Goal: Transaction & Acquisition: Purchase product/service

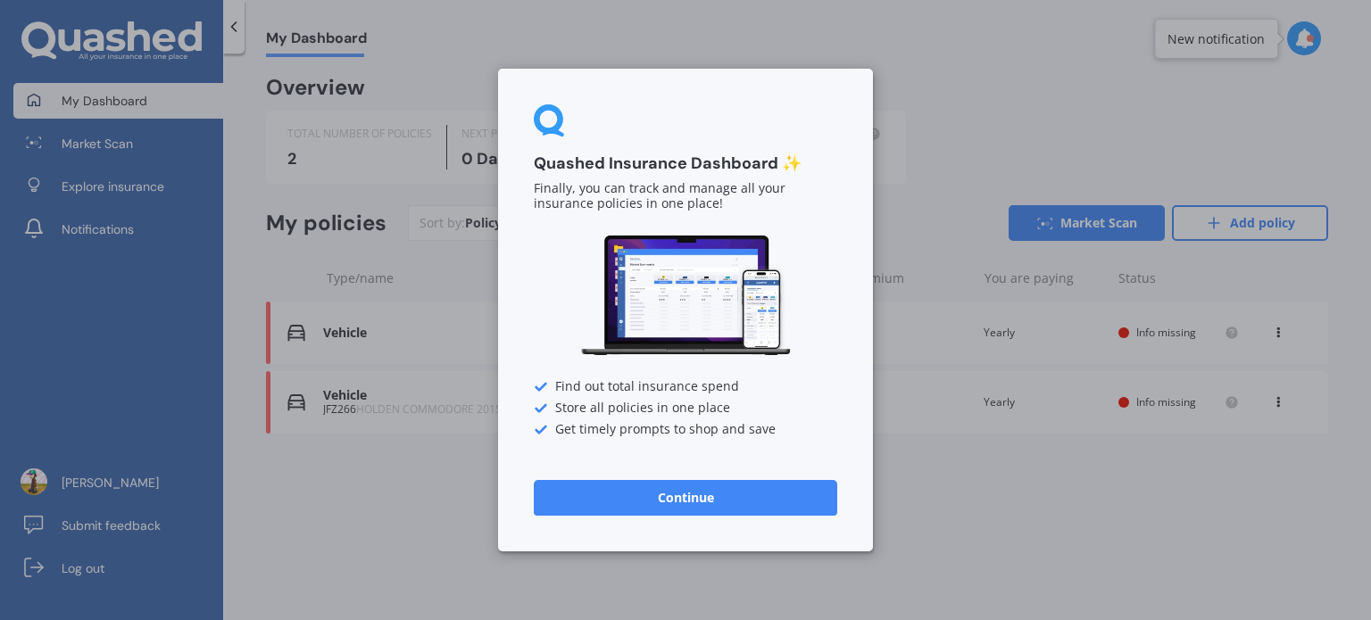
click at [650, 513] on button "Continue" at bounding box center [686, 498] width 304 height 36
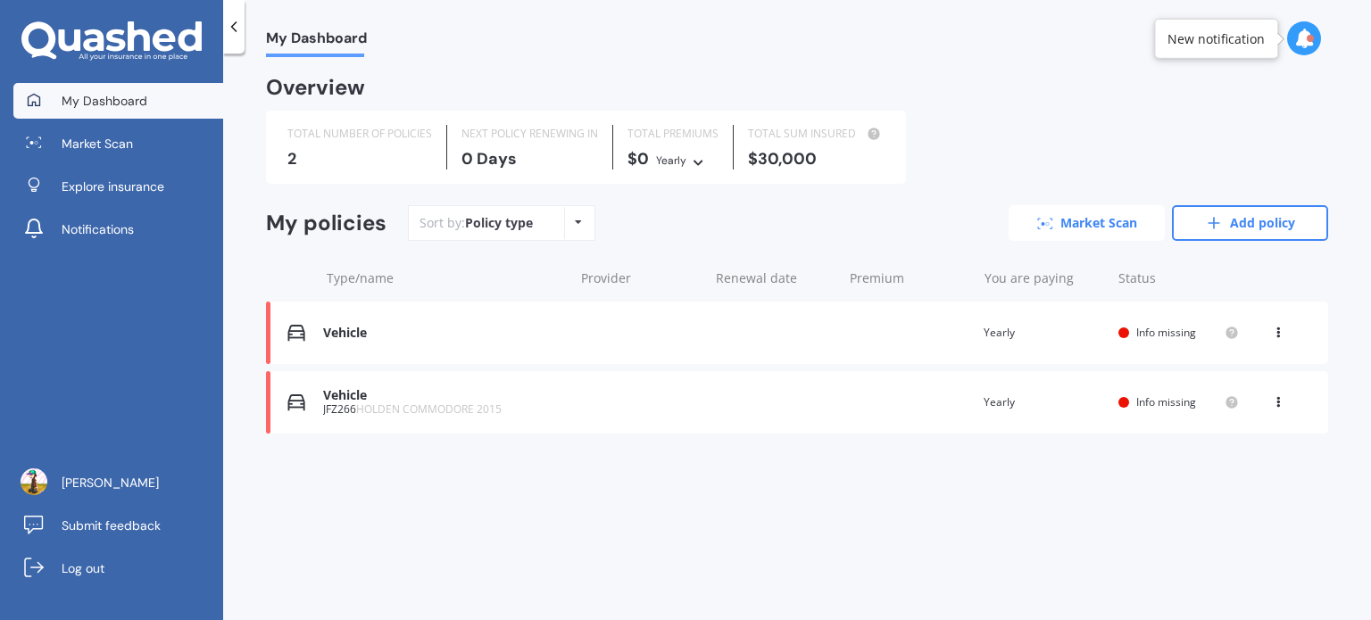
click at [1010, 222] on link "Market Scan" at bounding box center [1087, 223] width 156 height 36
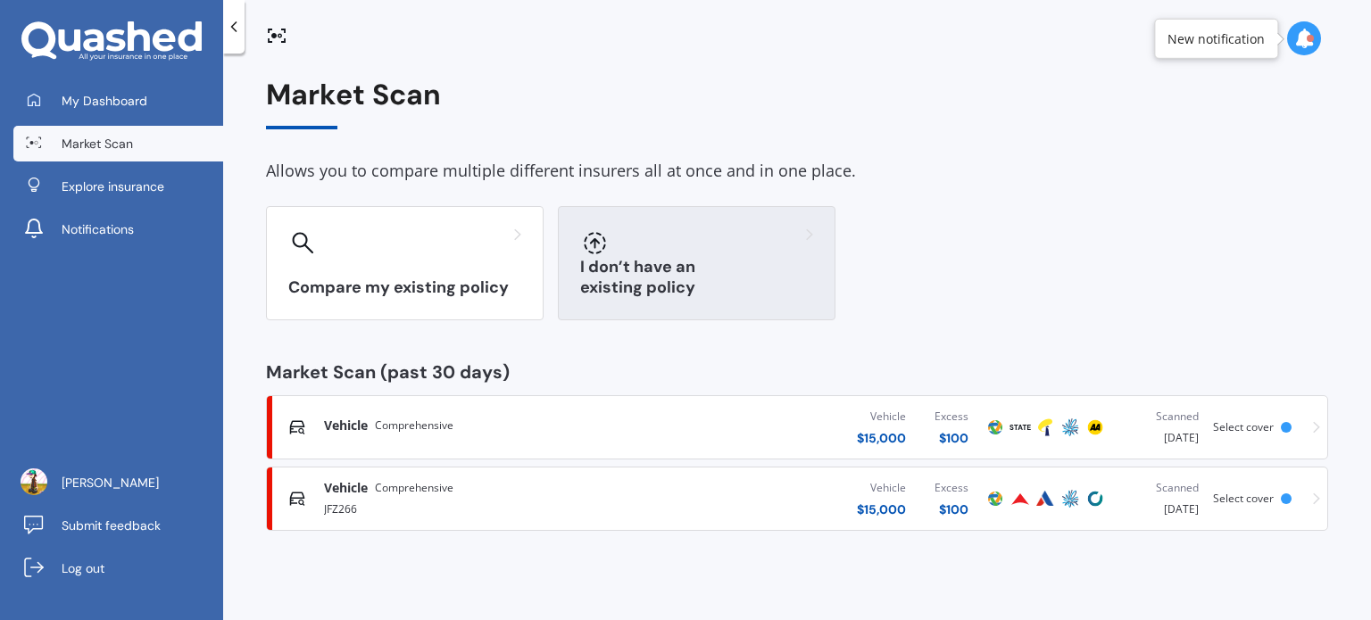
click at [632, 295] on h3 "I don’t have an existing policy" at bounding box center [696, 277] width 233 height 41
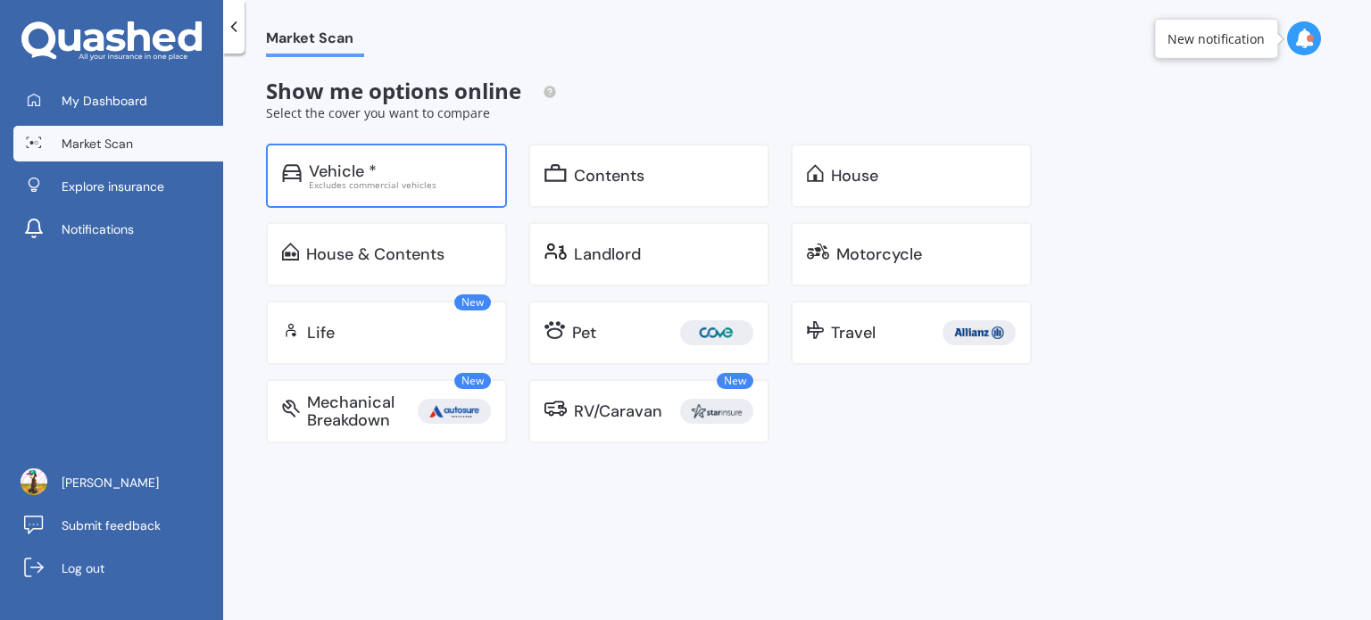
click at [438, 154] on div "Vehicle * Excludes commercial vehicles" at bounding box center [386, 176] width 241 height 64
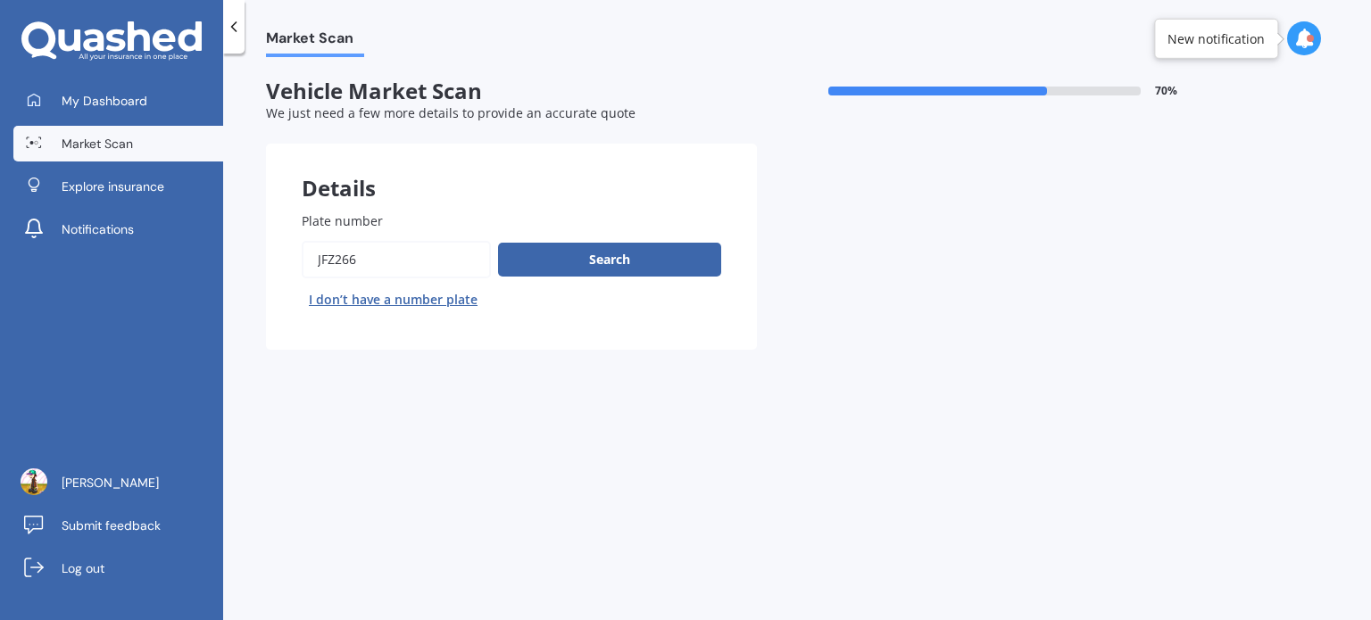
drag, startPoint x: 371, startPoint y: 247, endPoint x: 311, endPoint y: 256, distance: 61.4
click at [311, 256] on input "Plate number" at bounding box center [396, 259] width 189 height 37
type input "GHC217"
click at [500, 243] on button "Search" at bounding box center [609, 260] width 223 height 34
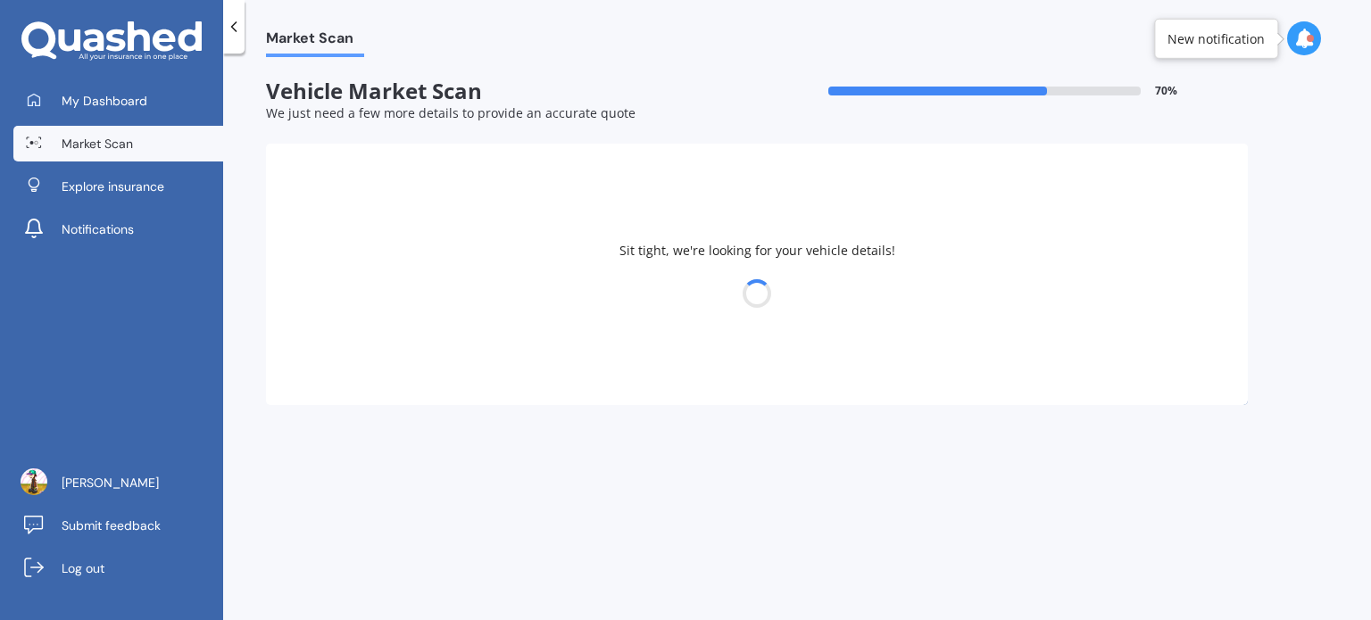
select select "LEXUS"
select select "20"
select select "05"
select select "2004"
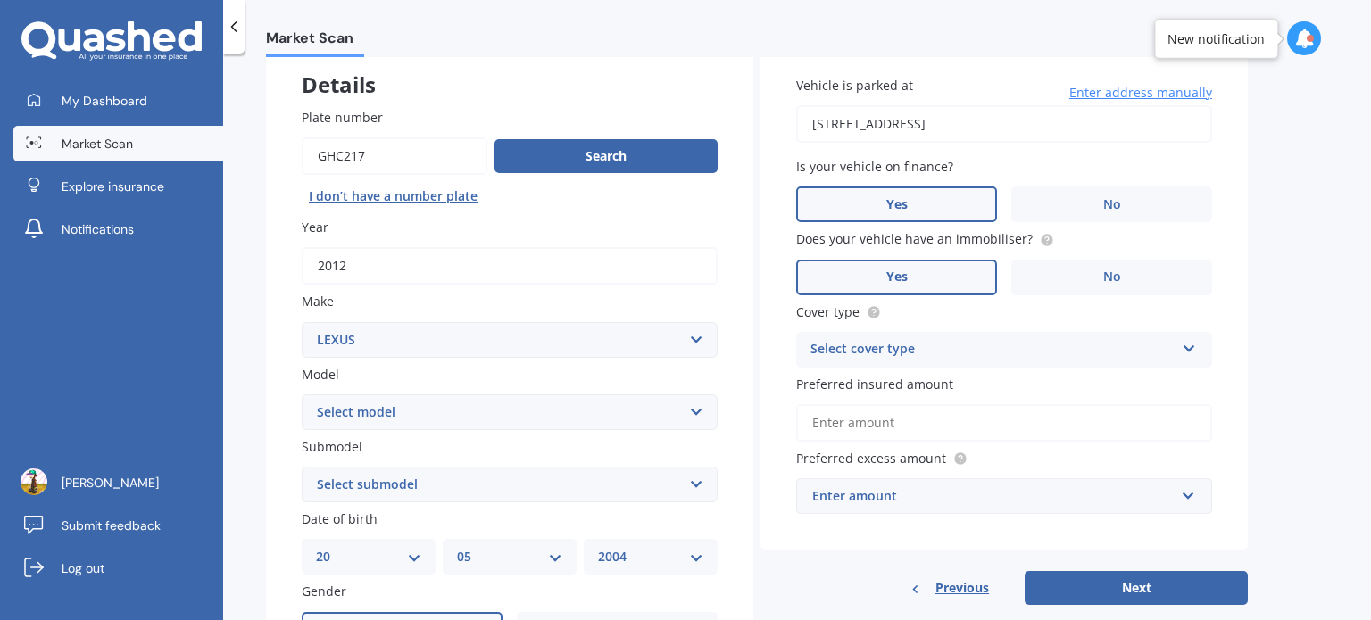
scroll to position [105, 0]
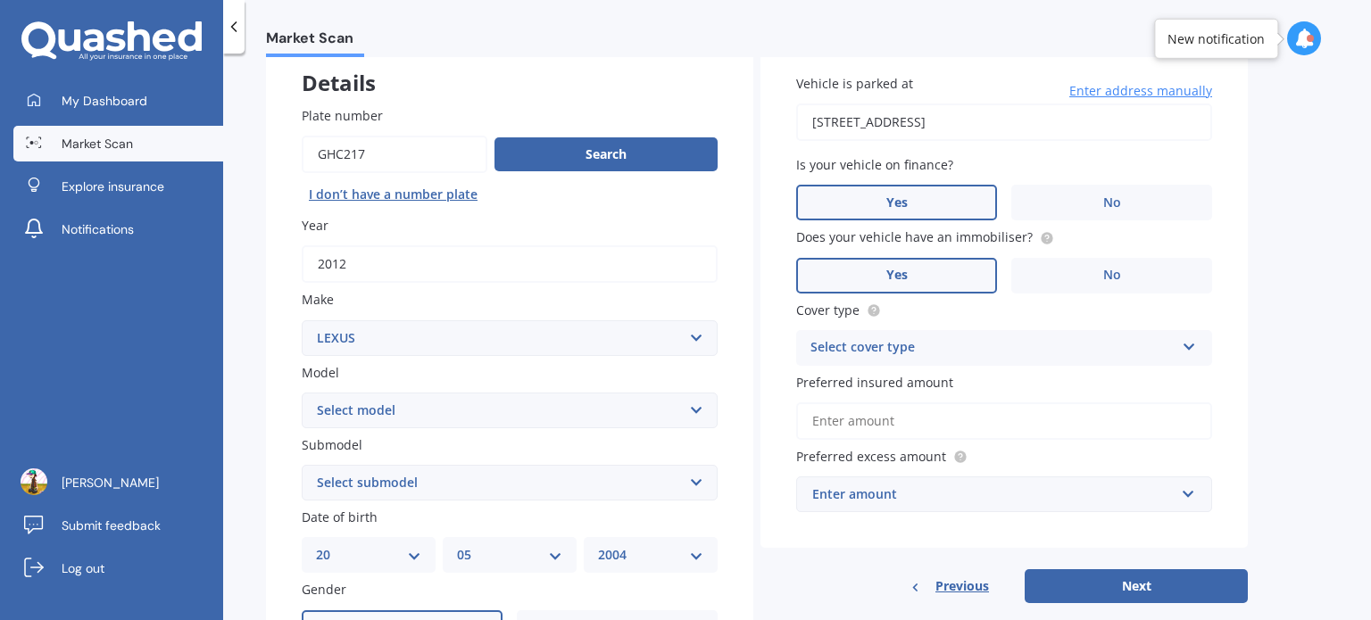
click at [849, 345] on div "Select cover type" at bounding box center [993, 347] width 364 height 21
click at [864, 383] on span "Comprehensive" at bounding box center [858, 382] width 95 height 17
click at [875, 423] on input "Preferred insured amount" at bounding box center [1004, 421] width 416 height 37
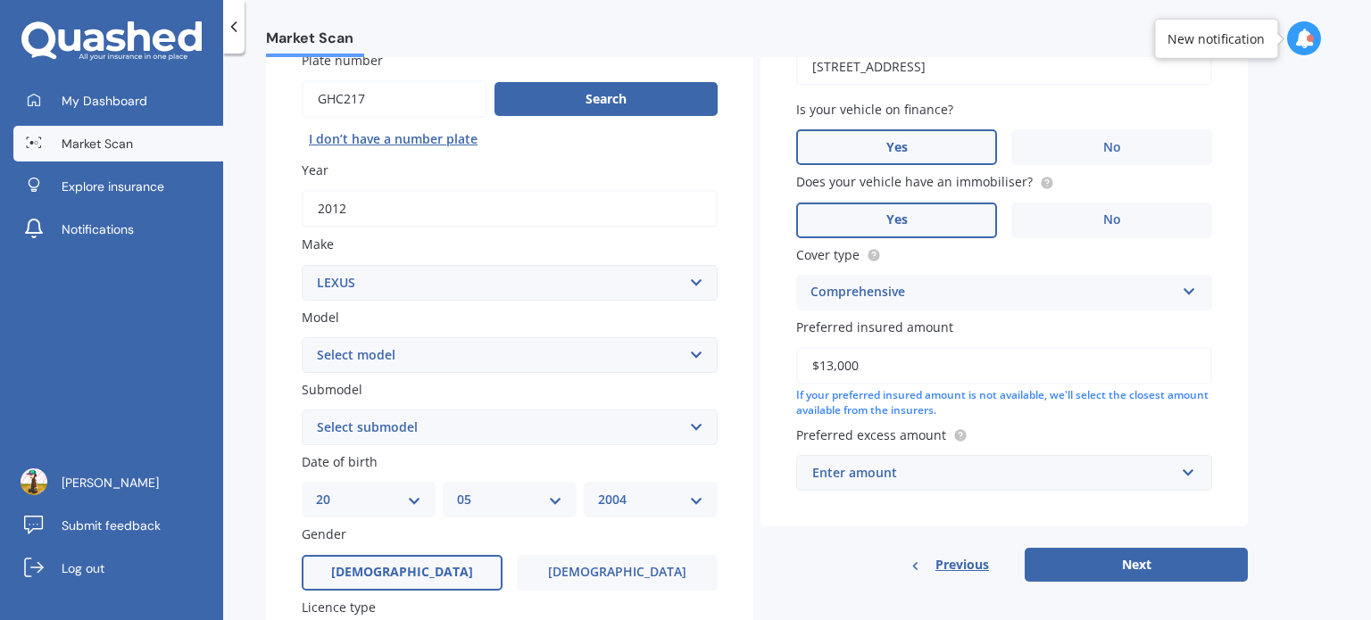
scroll to position [160, 0]
click at [913, 477] on div "Enter amount" at bounding box center [993, 474] width 362 height 20
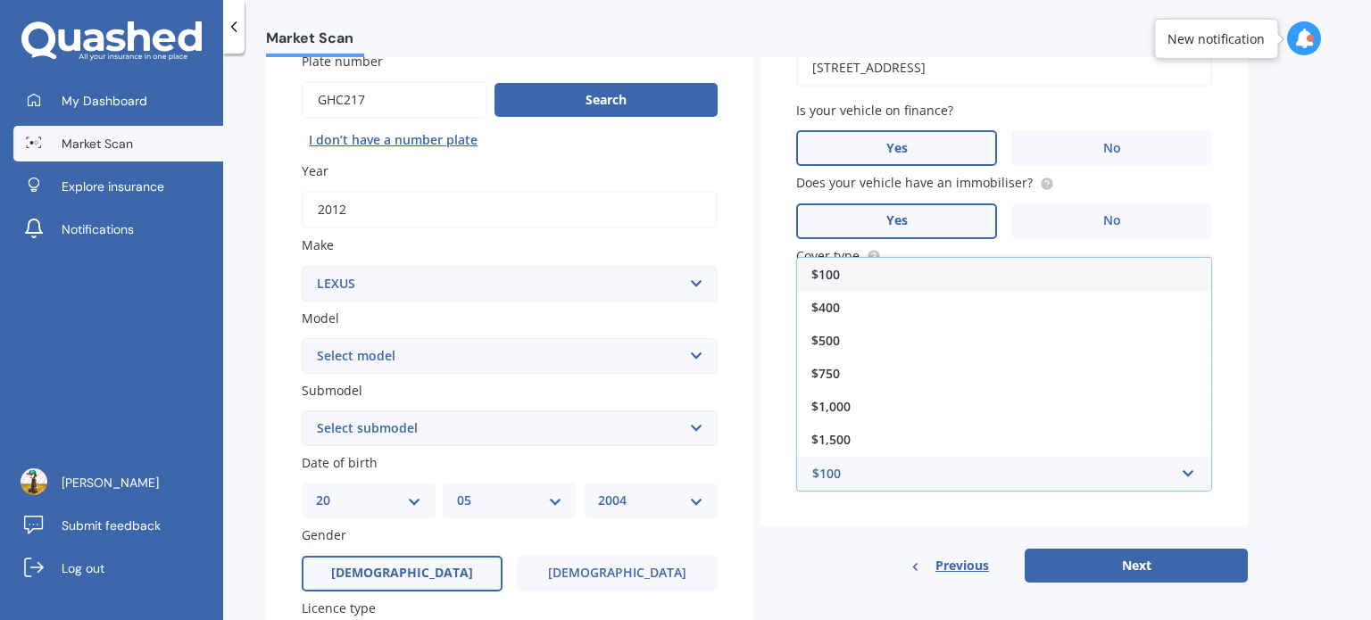
click at [836, 284] on div "$100" at bounding box center [1004, 274] width 414 height 33
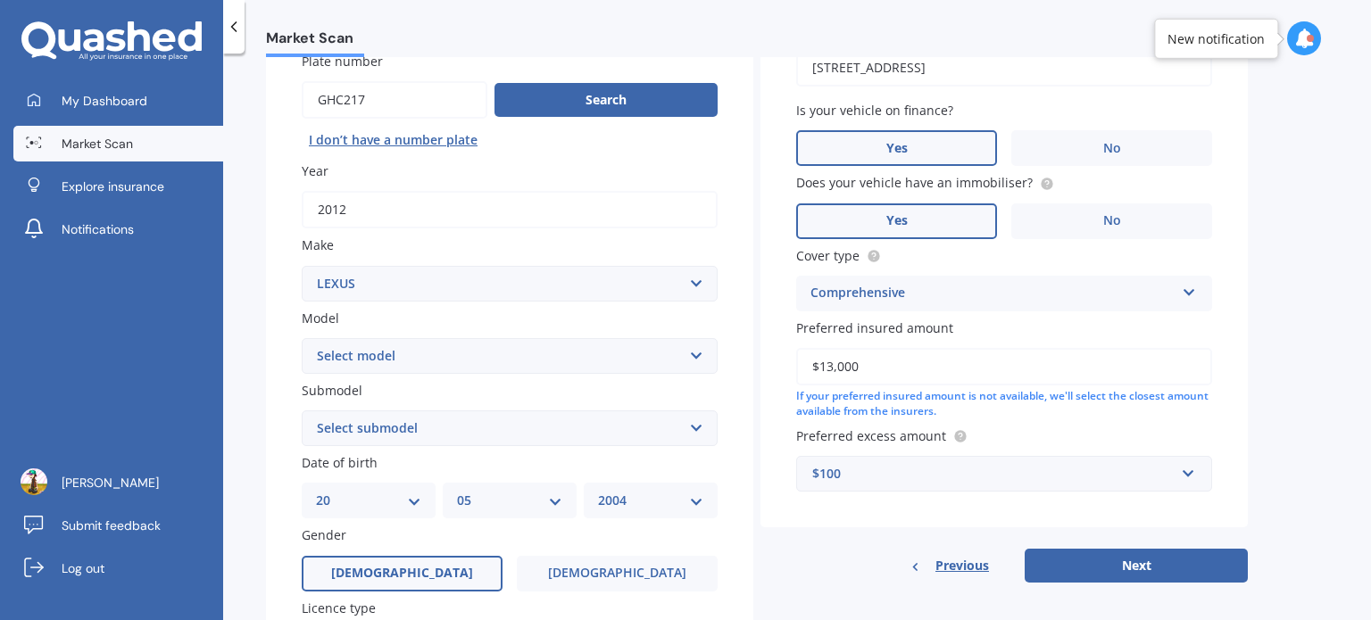
drag, startPoint x: 881, startPoint y: 378, endPoint x: 710, endPoint y: 368, distance: 171.7
click at [710, 368] on div "Details Plate number Search I don’t have a number plate Year 2012 Make Select m…" at bounding box center [757, 414] width 982 height 861
type input "$10,000"
click at [761, 364] on div "Vehicle is parked at 3/94 School Road, Morningside, Auckland 1021 Enter address…" at bounding box center [1004, 256] width 487 height 544
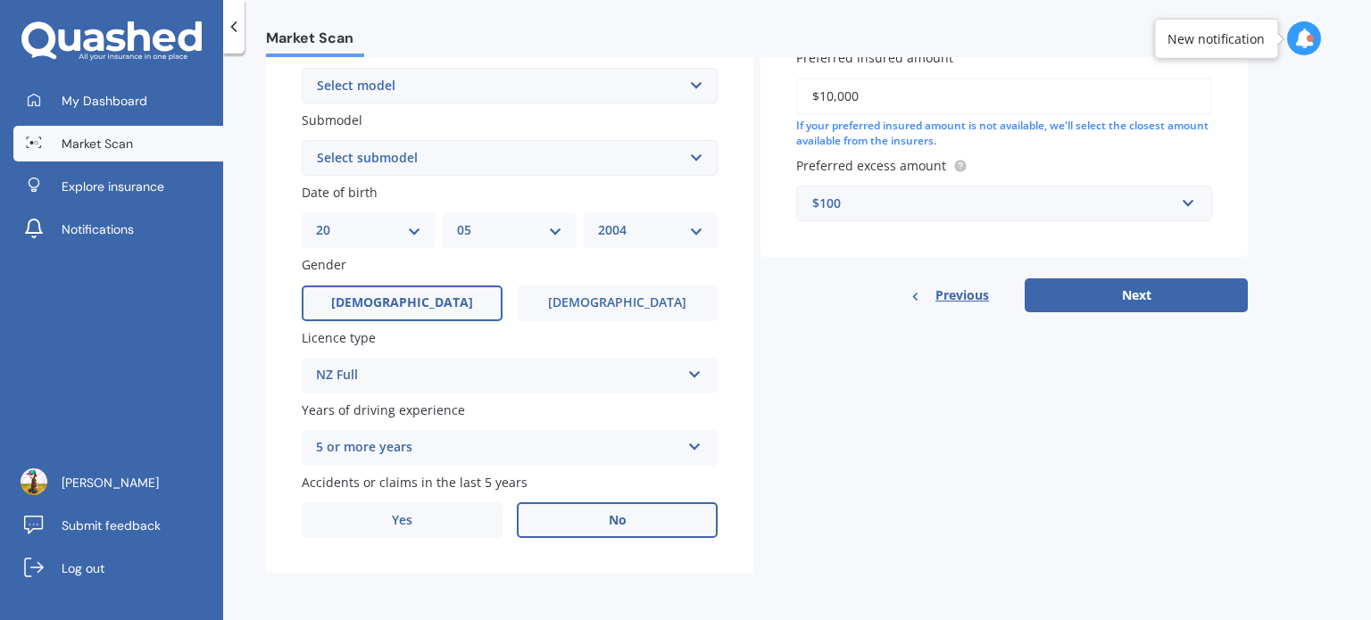
scroll to position [429, 0]
click at [1068, 279] on button "Next" at bounding box center [1136, 296] width 223 height 34
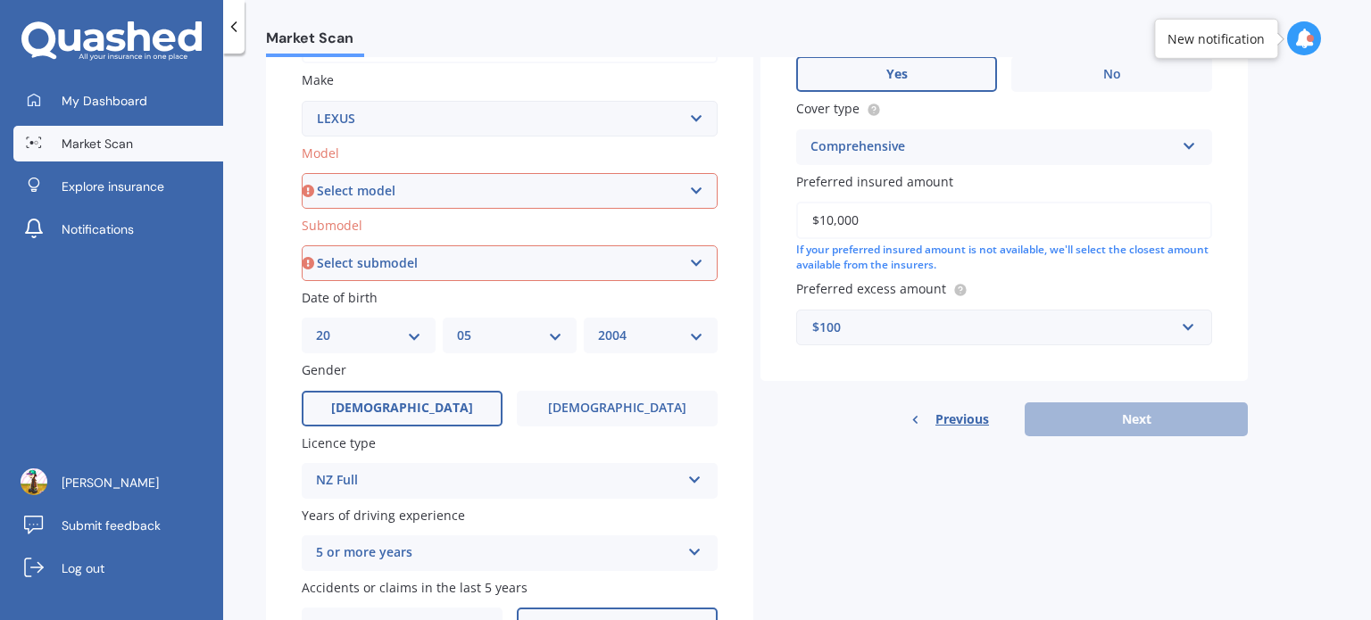
scroll to position [325, 0]
click at [605, 195] on select "Select model AS 460 CT 200 ES 300 ES 350 GS 250 GS 300 GS 350 GS 430 GS 450 GS …" at bounding box center [510, 191] width 416 height 36
select select "GS 250"
click at [302, 173] on select "Select model AS 460 CT 200 ES 300 ES 350 GS 250 GS 300 GS 350 GS 430 GS 450 GS …" at bounding box center [510, 191] width 416 height 36
click at [462, 246] on select "Select submodel (All)" at bounding box center [510, 263] width 416 height 36
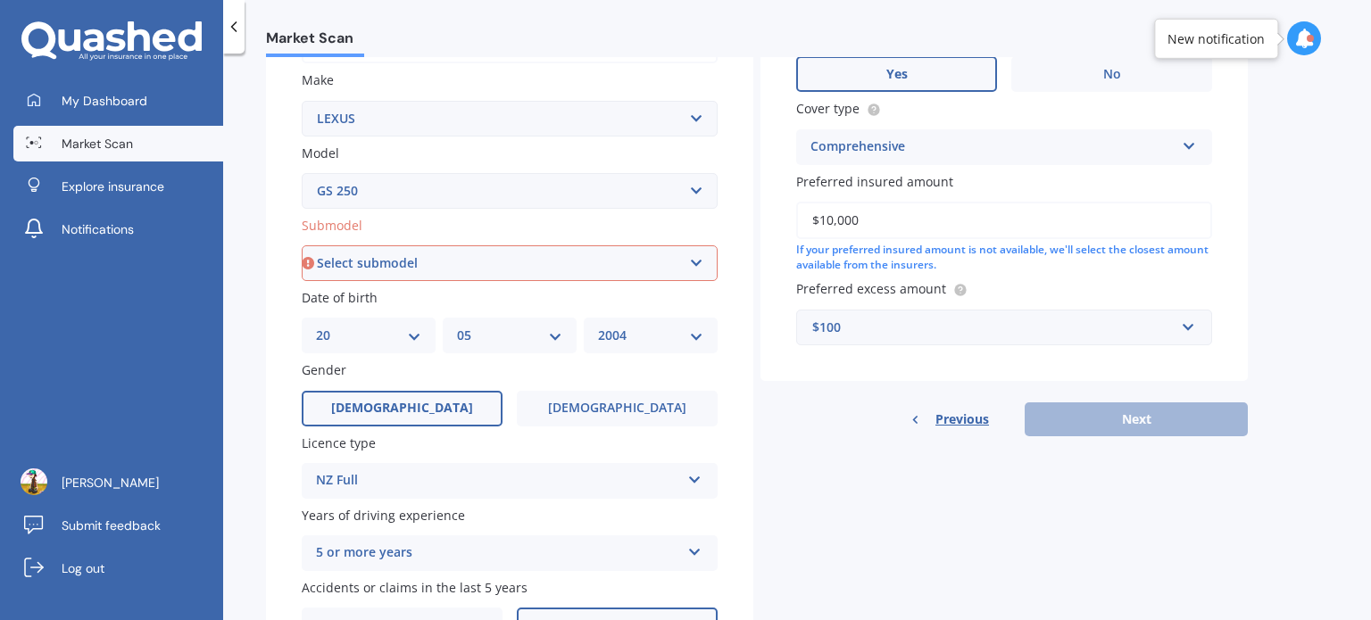
select select "(ALL)"
click at [302, 245] on select "Select submodel (All)" at bounding box center [510, 263] width 416 height 36
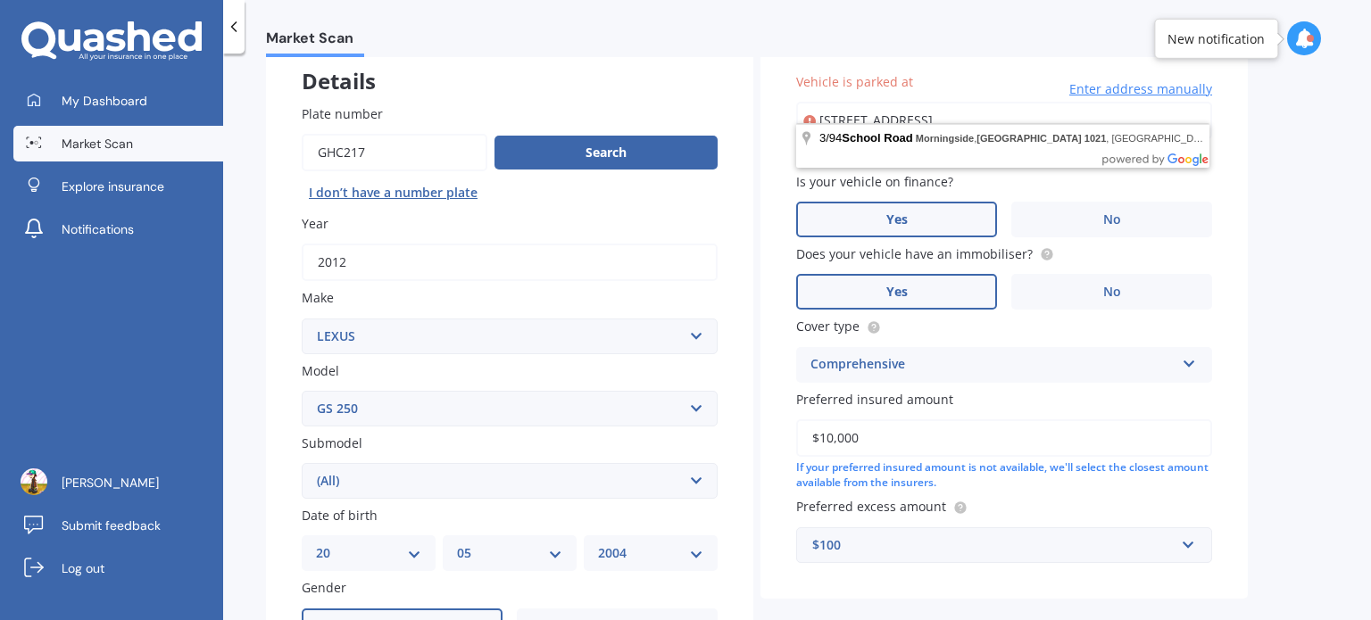
scroll to position [430, 0]
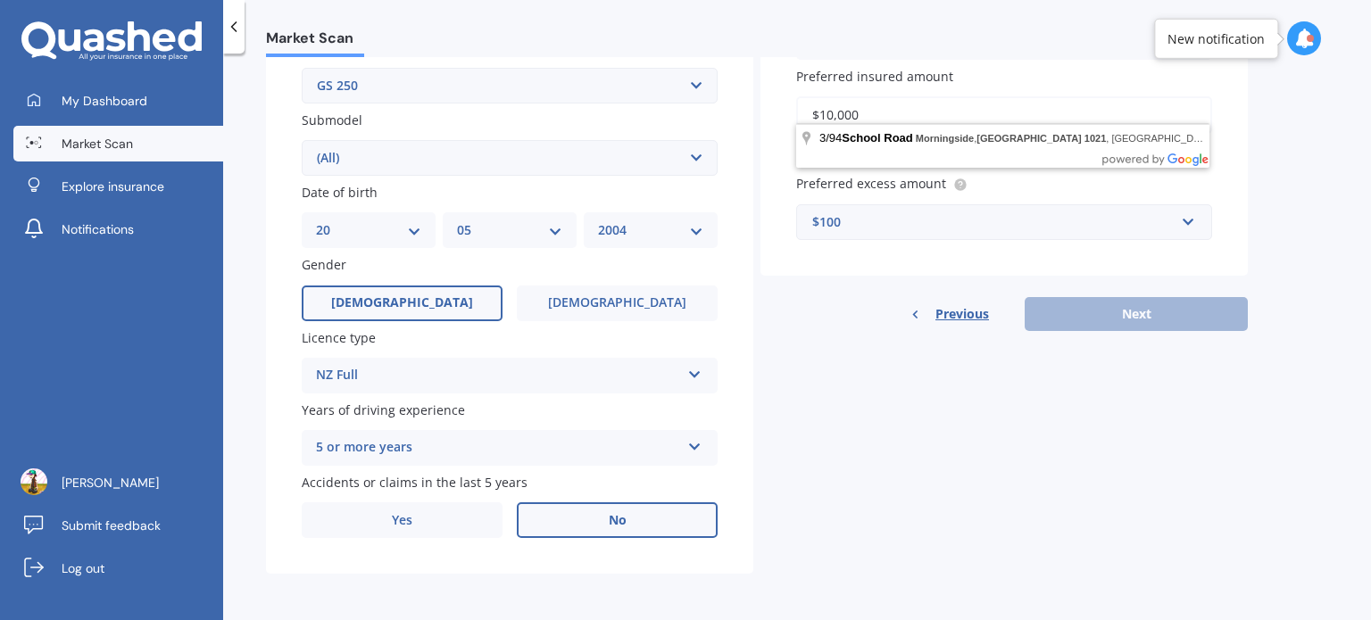
click at [1089, 288] on div "Vehicle is parked at 3/94 School Road, Morningside, Auckland 1021 Enter address…" at bounding box center [1004, 22] width 487 height 618
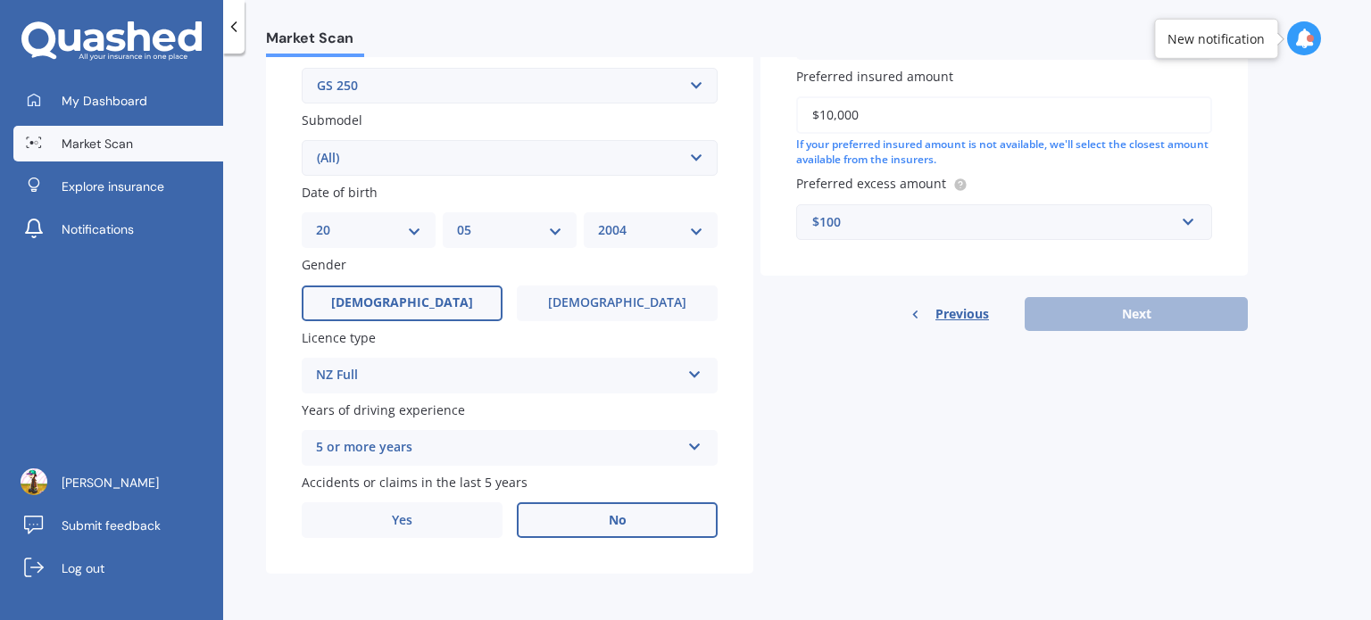
click at [1089, 291] on div "Vehicle is parked at 3/94 School Road, Morningside, Auckland 1021 Enter address…" at bounding box center [1004, 22] width 487 height 618
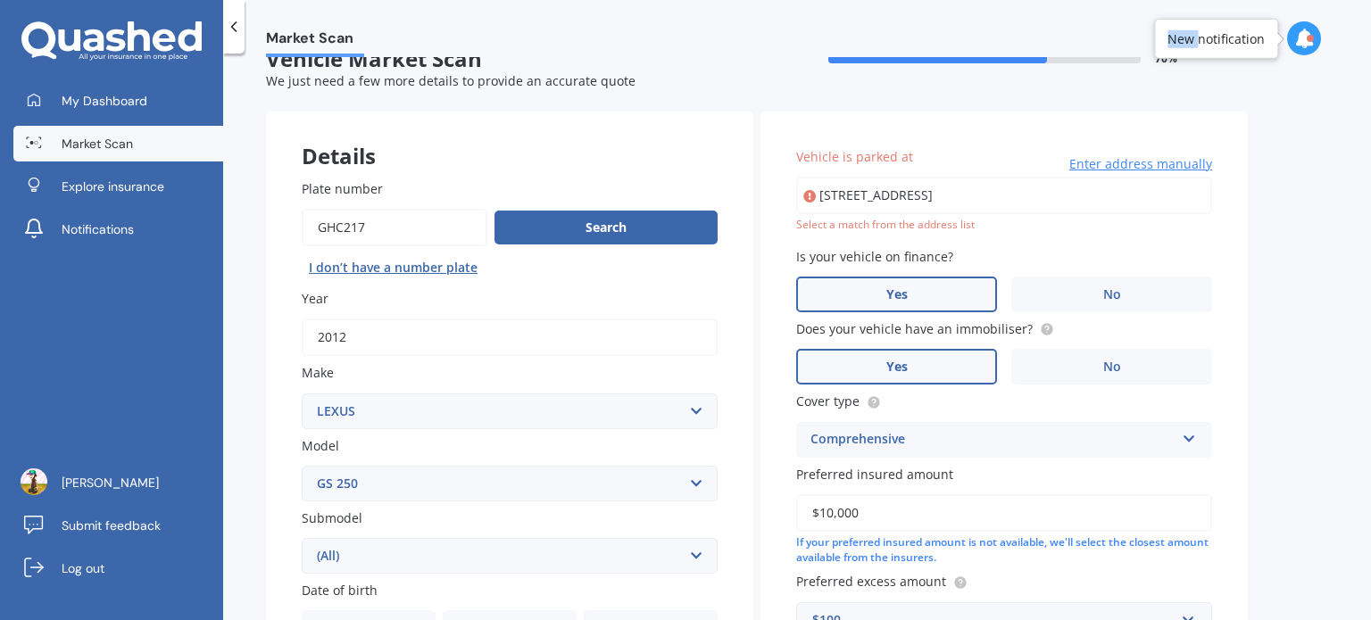
scroll to position [29, 0]
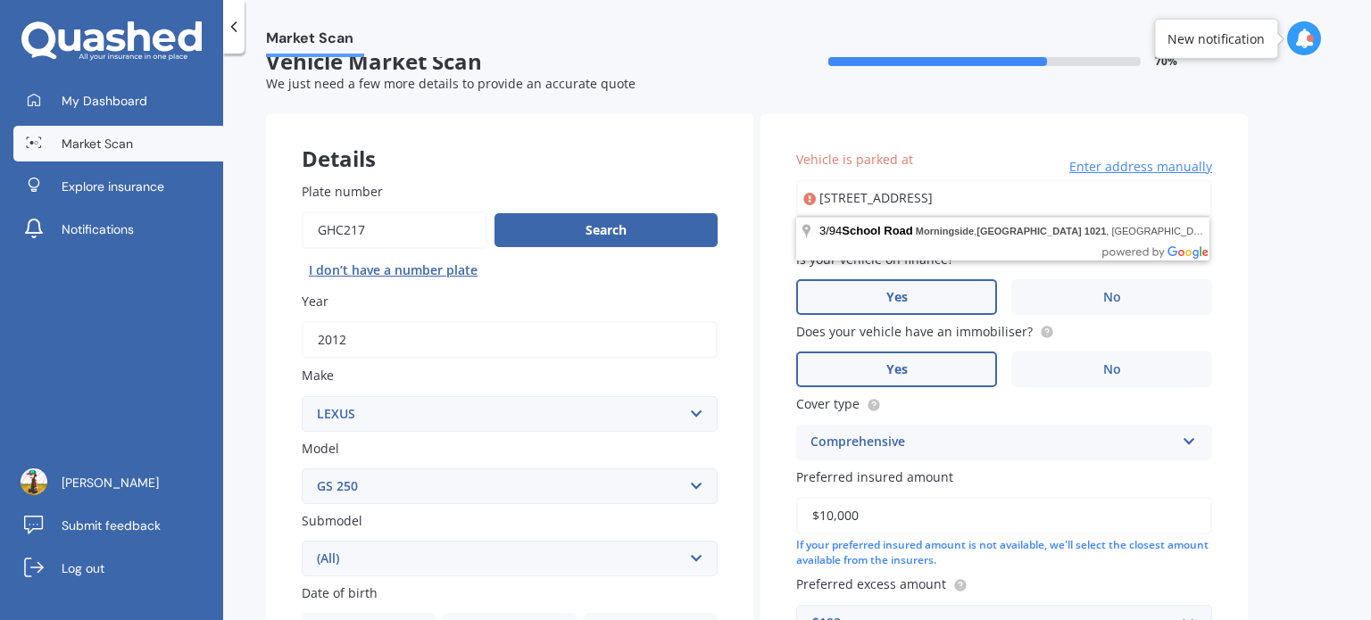
click at [977, 188] on input "3/94 School Road, Morningside, Auckland 1021" at bounding box center [1004, 197] width 416 height 37
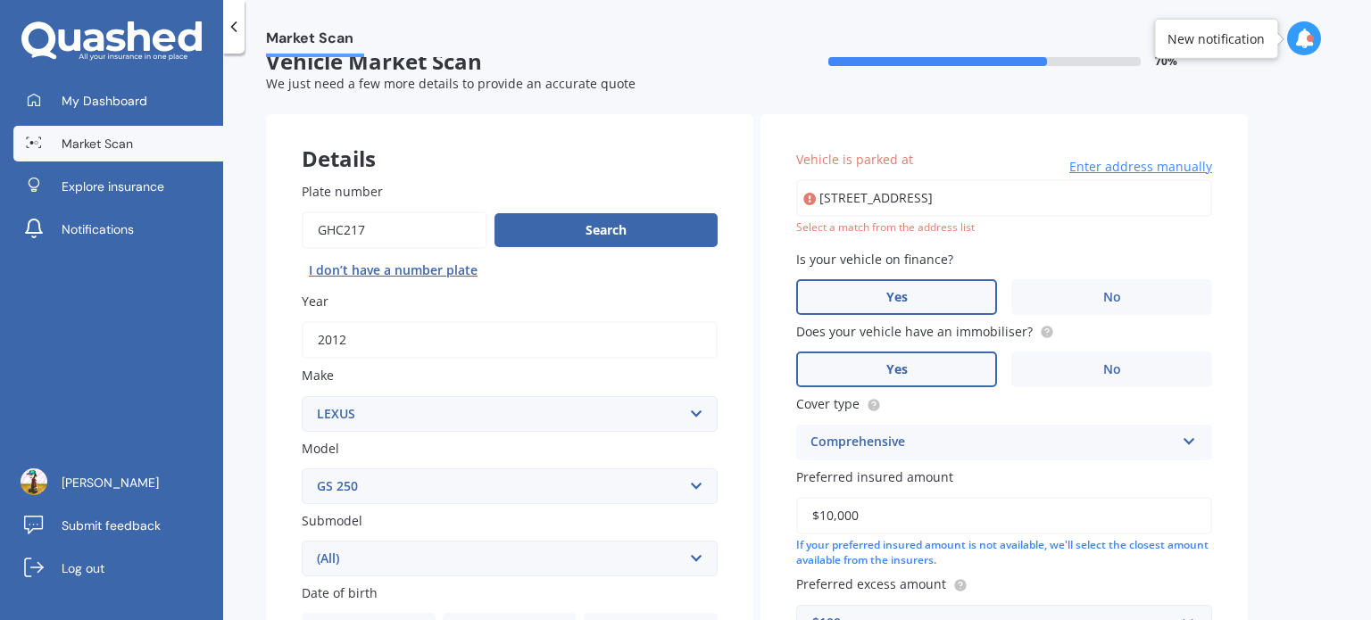
type input "3/94 School Road, Morningside, Auckland 1021"
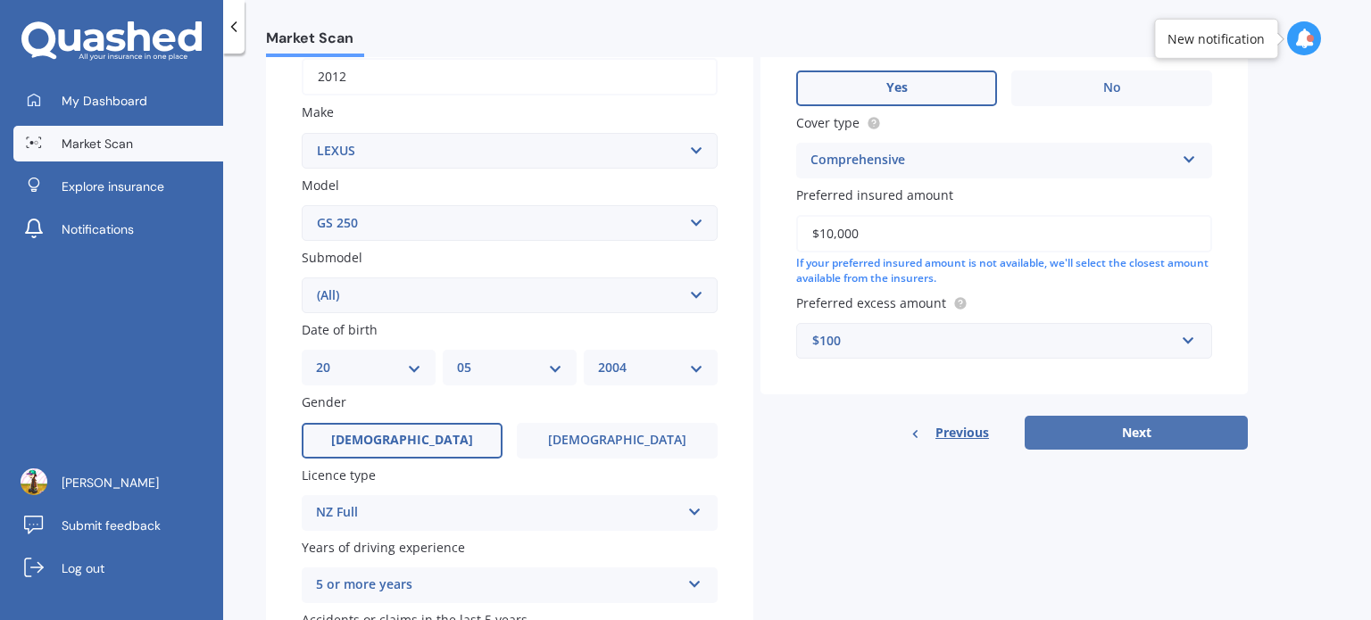
click at [1091, 420] on button "Next" at bounding box center [1136, 433] width 223 height 34
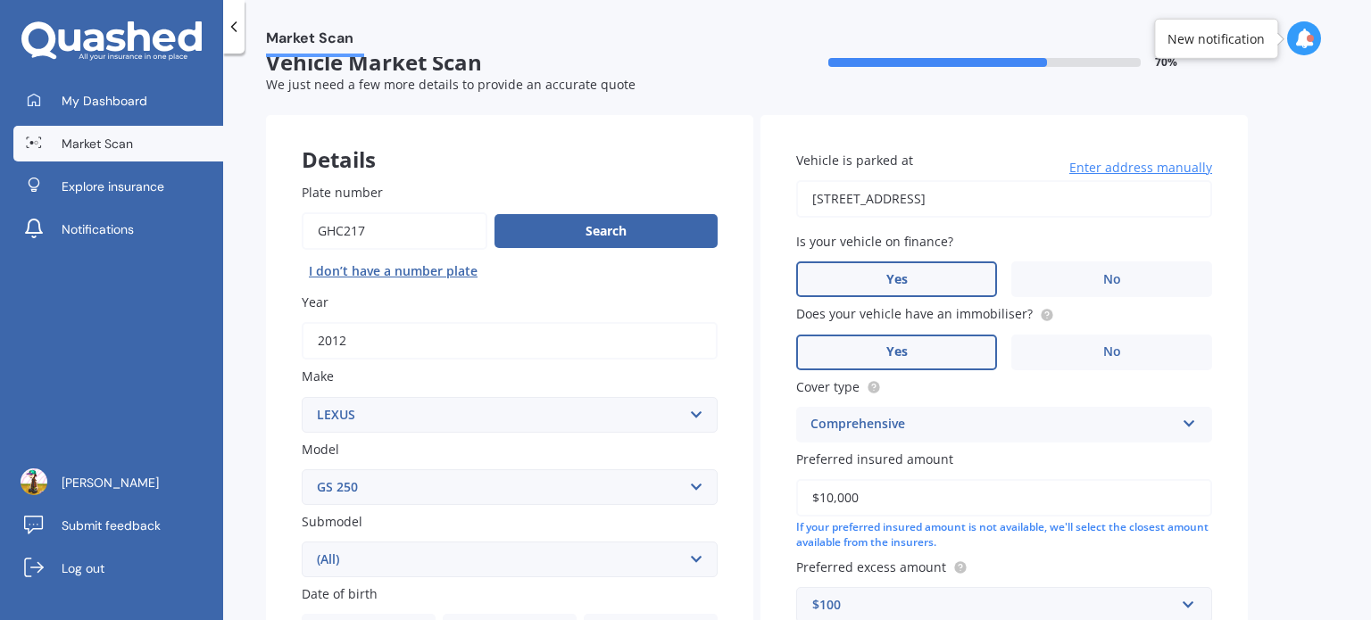
select select "20"
select select "05"
select select "2004"
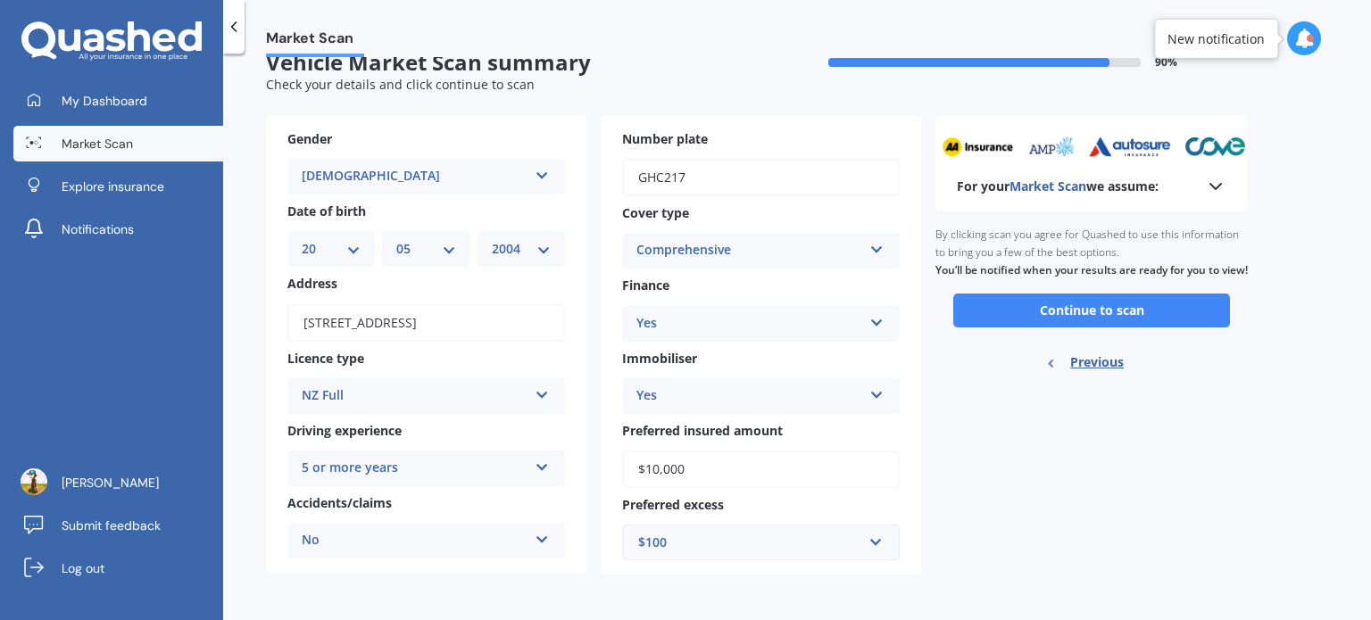
scroll to position [0, 0]
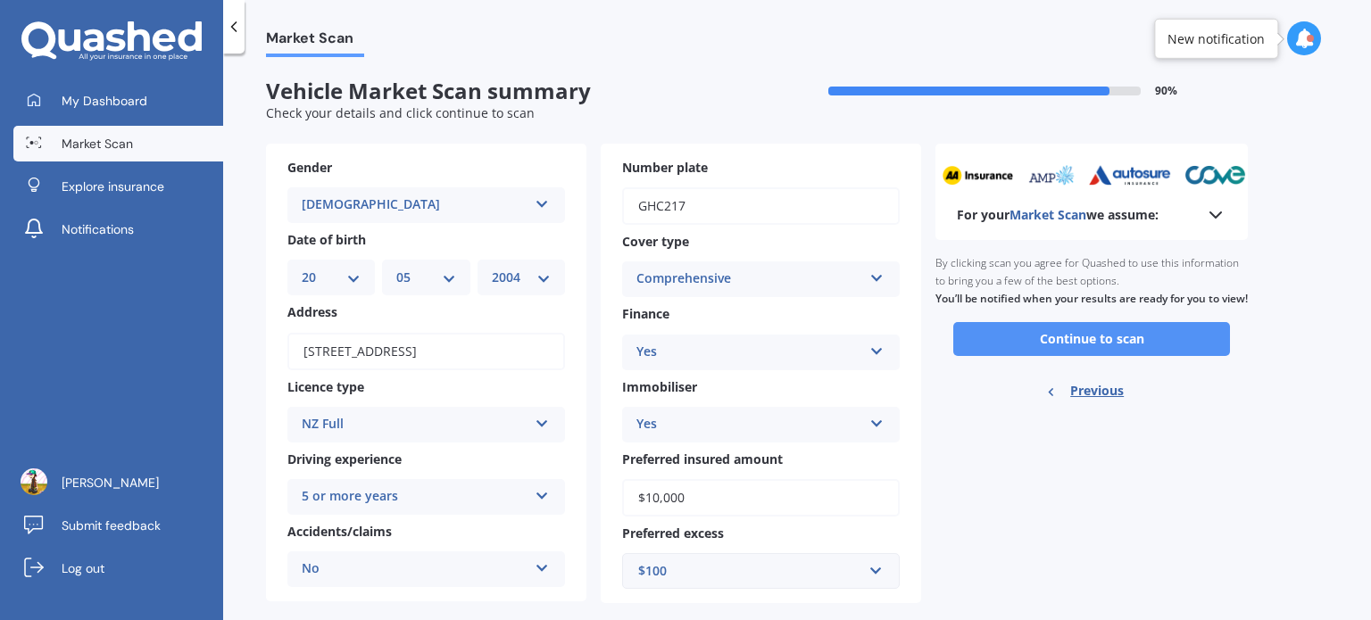
click at [1035, 356] on button "Continue to scan" at bounding box center [1091, 339] width 277 height 34
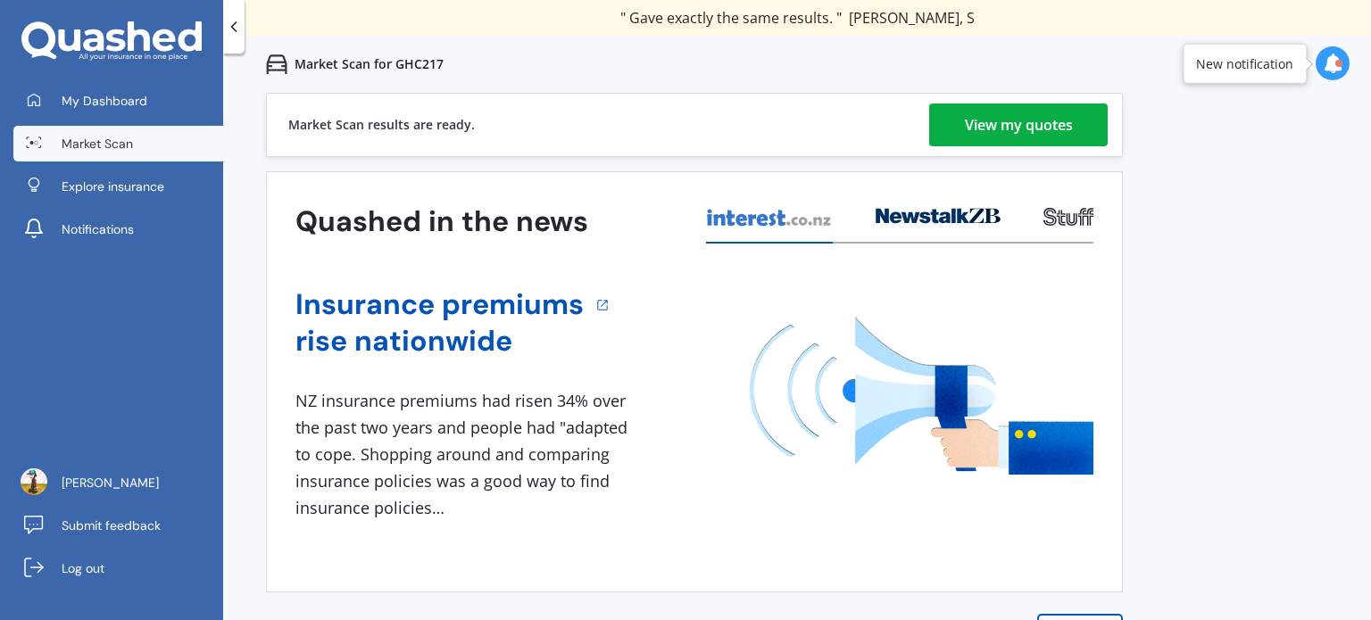
click at [945, 121] on link "View my quotes" at bounding box center [1018, 125] width 179 height 43
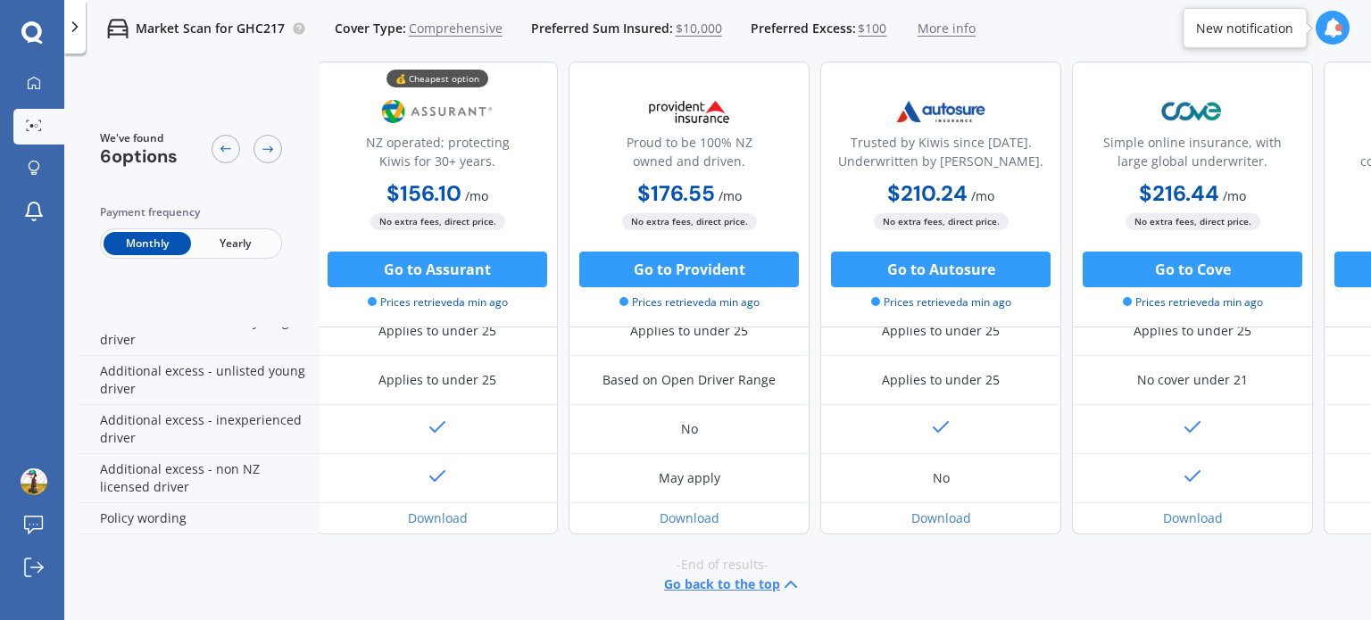
scroll to position [926, 0]
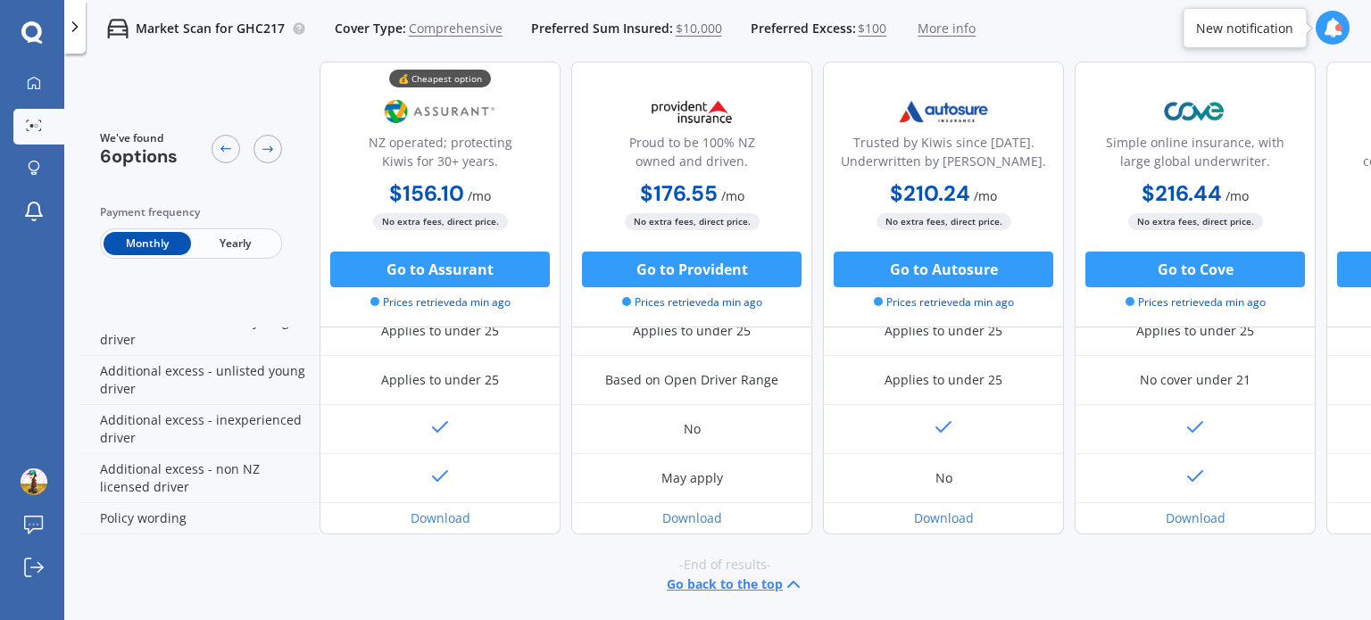
click at [220, 243] on span "Yearly" at bounding box center [234, 243] width 87 height 23
